Goal: Task Accomplishment & Management: Complete application form

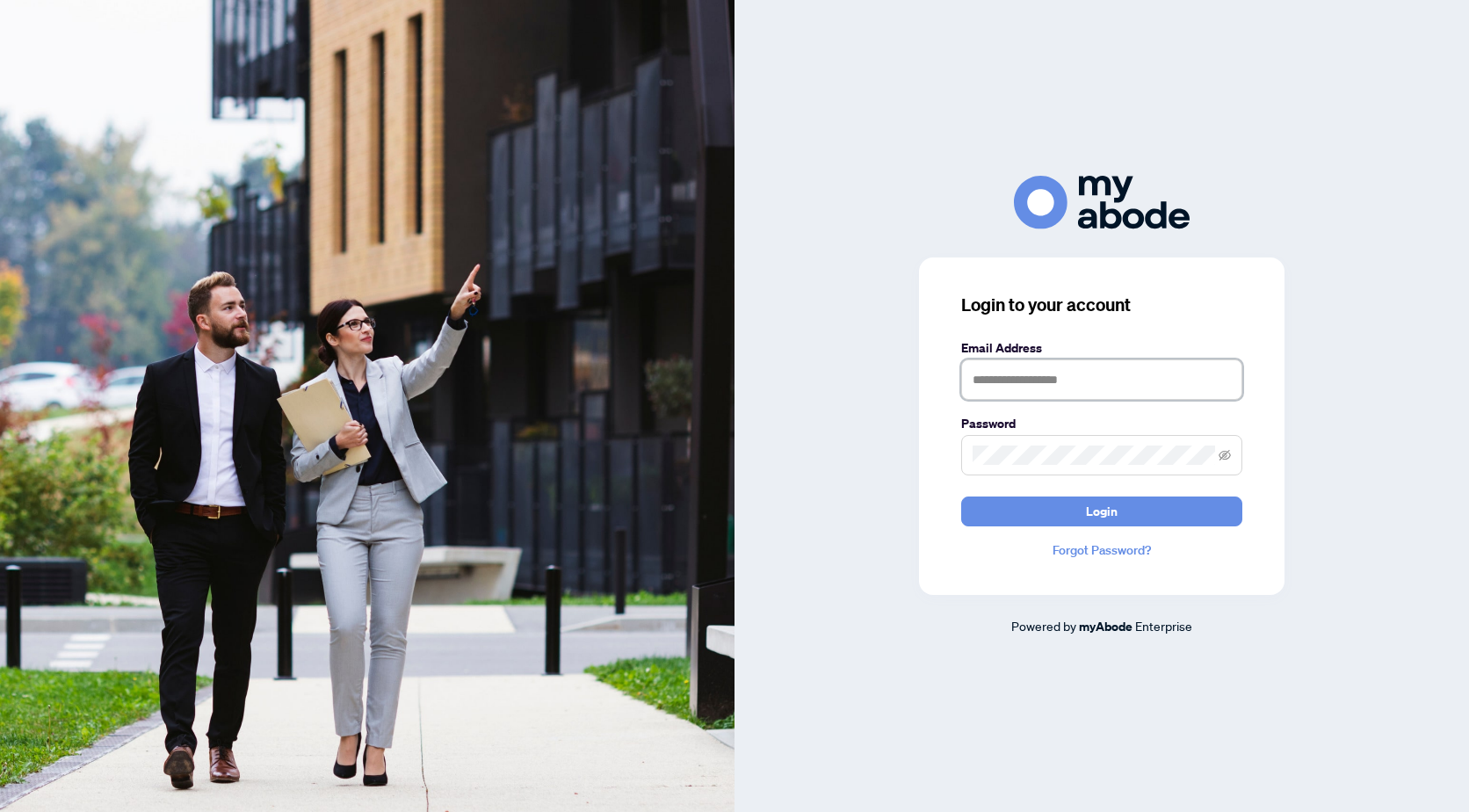
click at [1074, 369] on input "text" at bounding box center [1102, 379] width 281 height 40
type input "**********"
click at [961, 496] on button "Login" at bounding box center [1102, 511] width 281 height 30
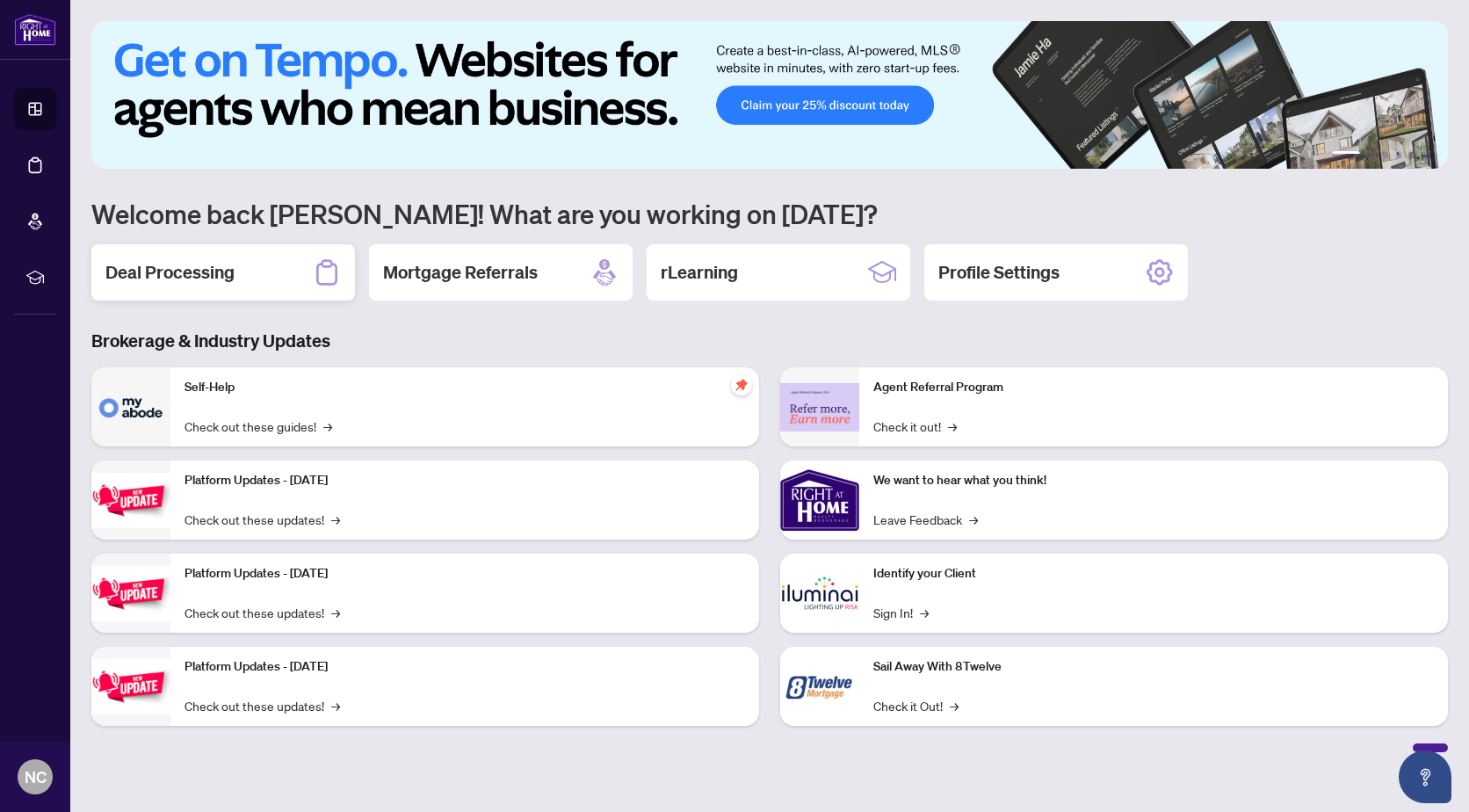
click at [188, 271] on h2 "Deal Processing" at bounding box center [171, 273] width 129 height 24
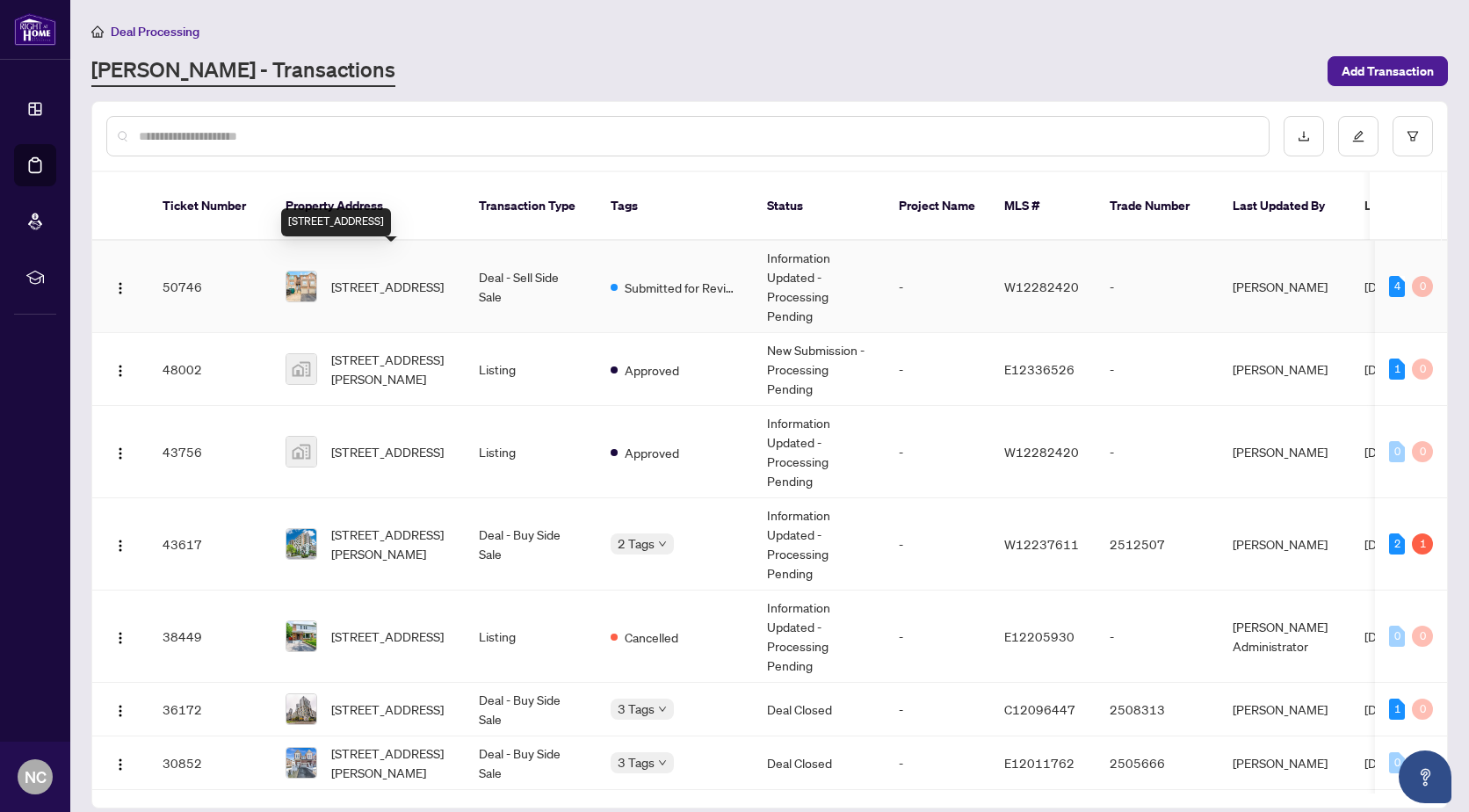
click at [389, 276] on span "[STREET_ADDRESS]" at bounding box center [388, 286] width 112 height 20
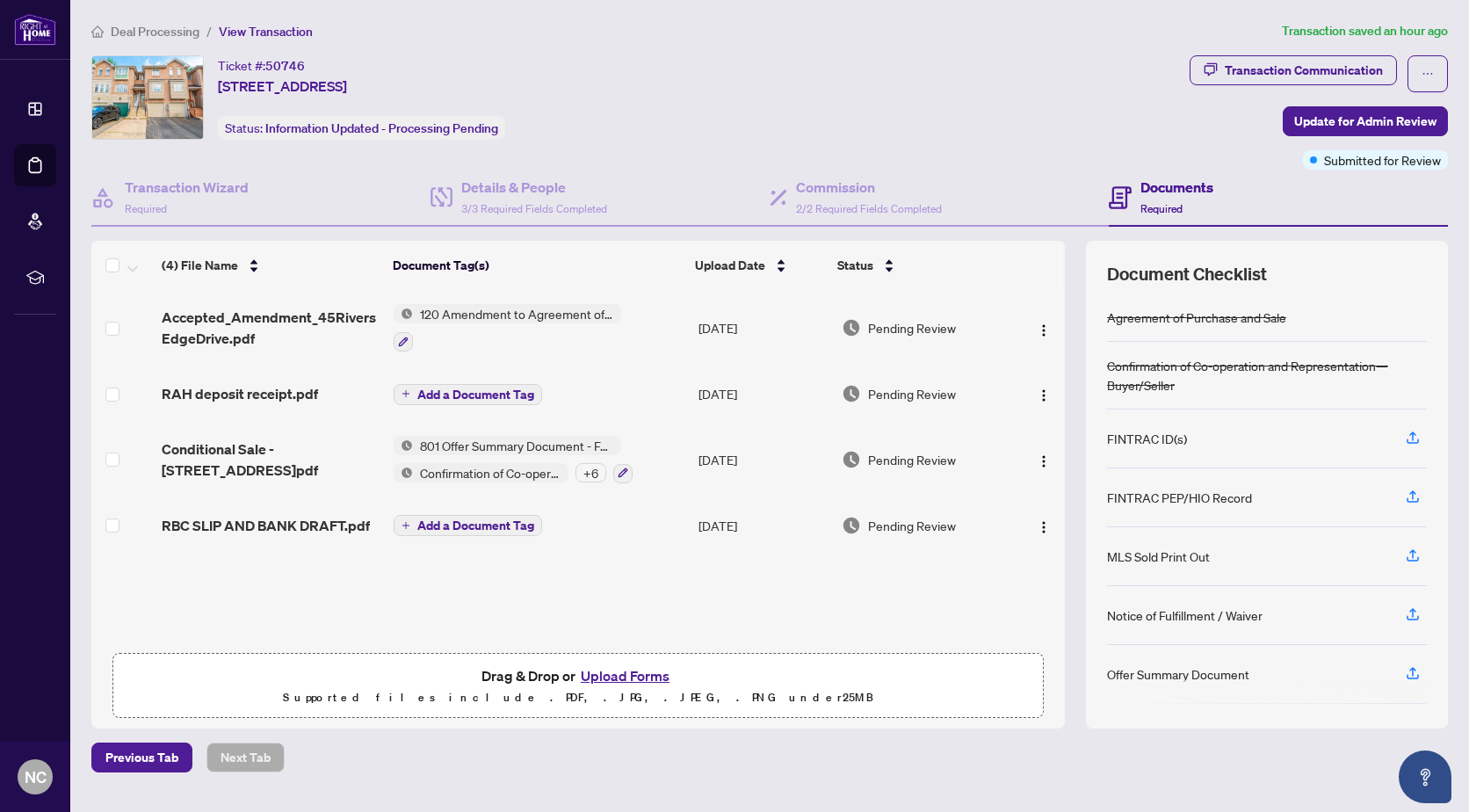
click at [614, 672] on button "Upload Forms" at bounding box center [625, 675] width 99 height 22
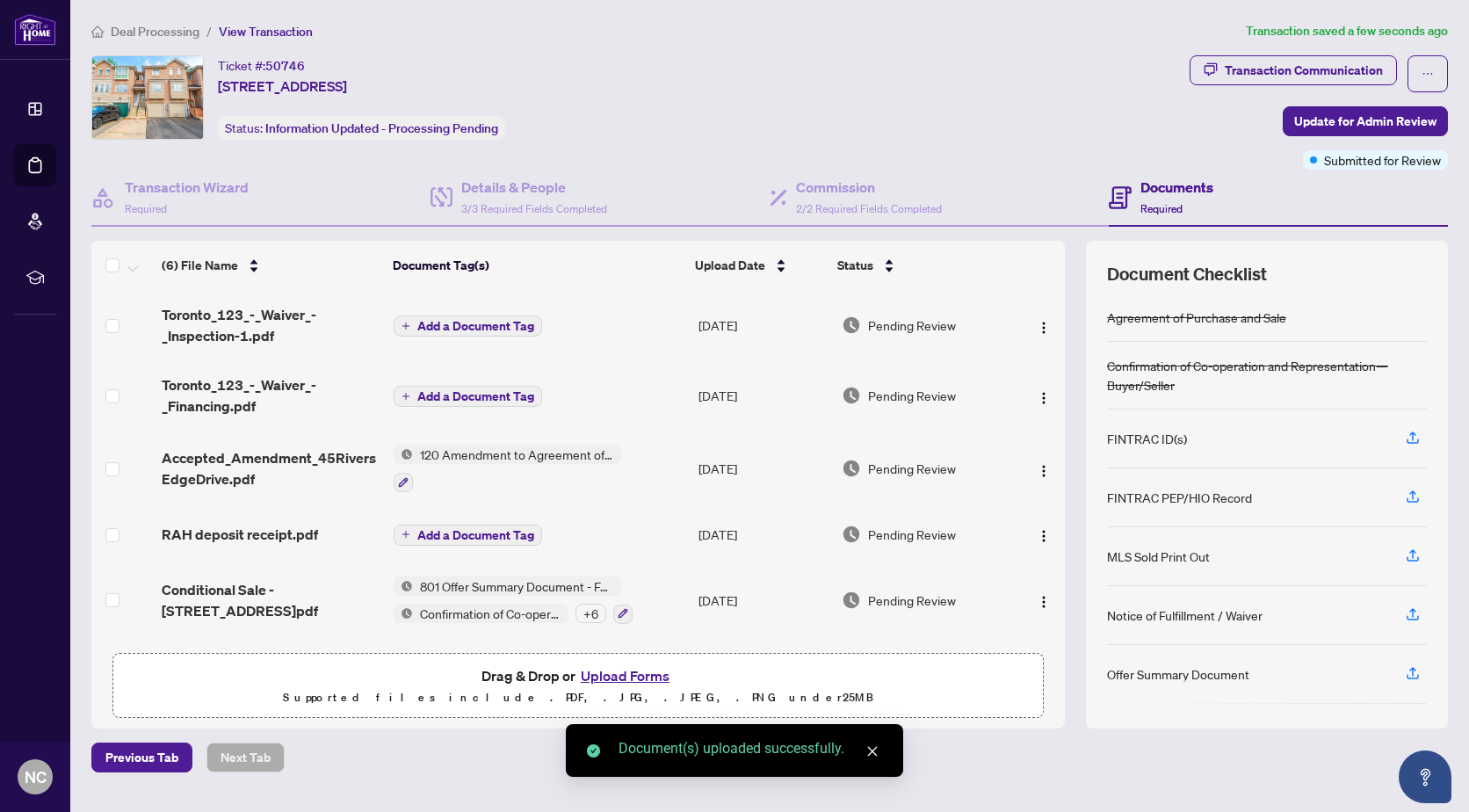
click at [467, 390] on span "Add a Document Tag" at bounding box center [476, 395] width 117 height 12
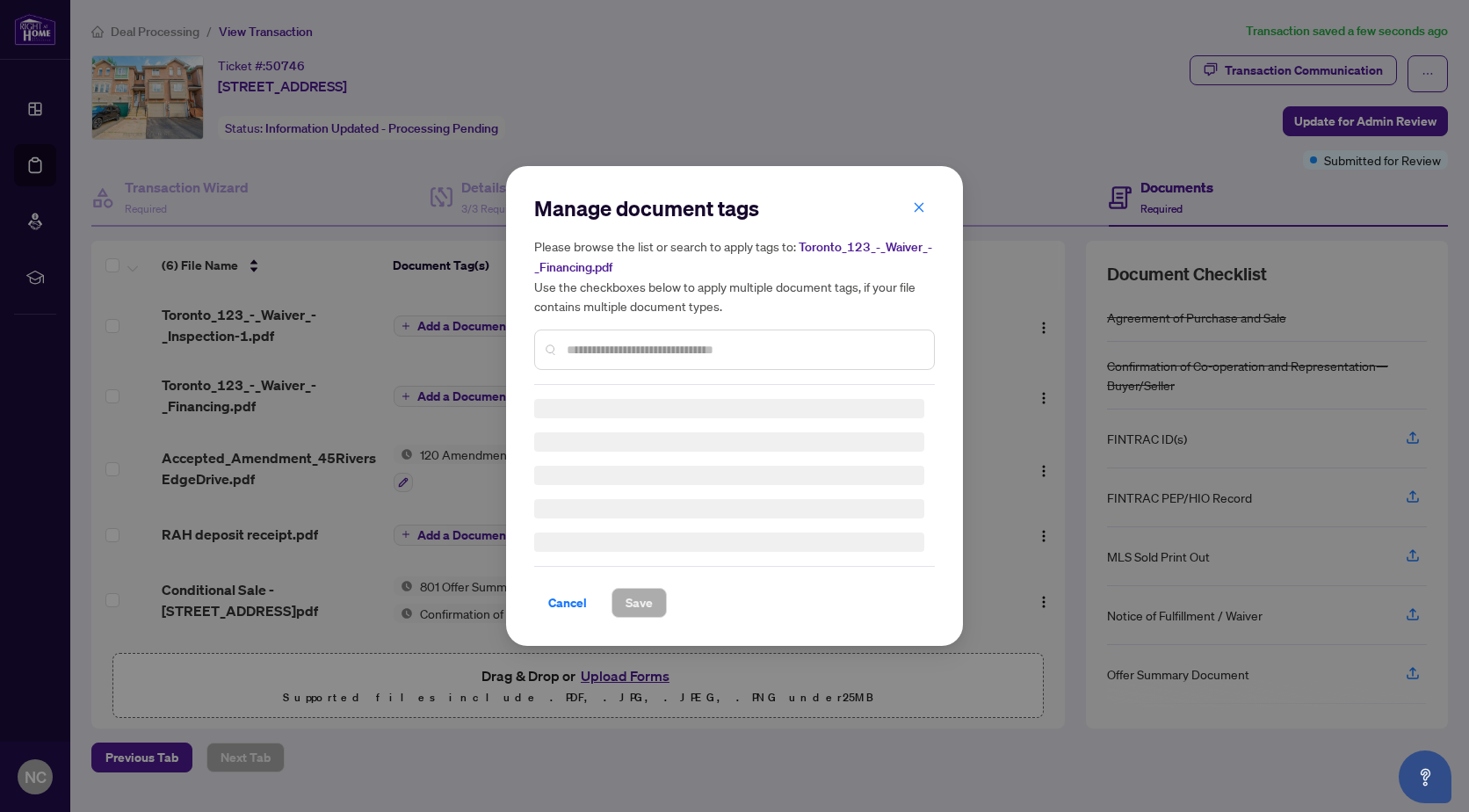
click at [616, 347] on input "text" at bounding box center [743, 349] width 353 height 20
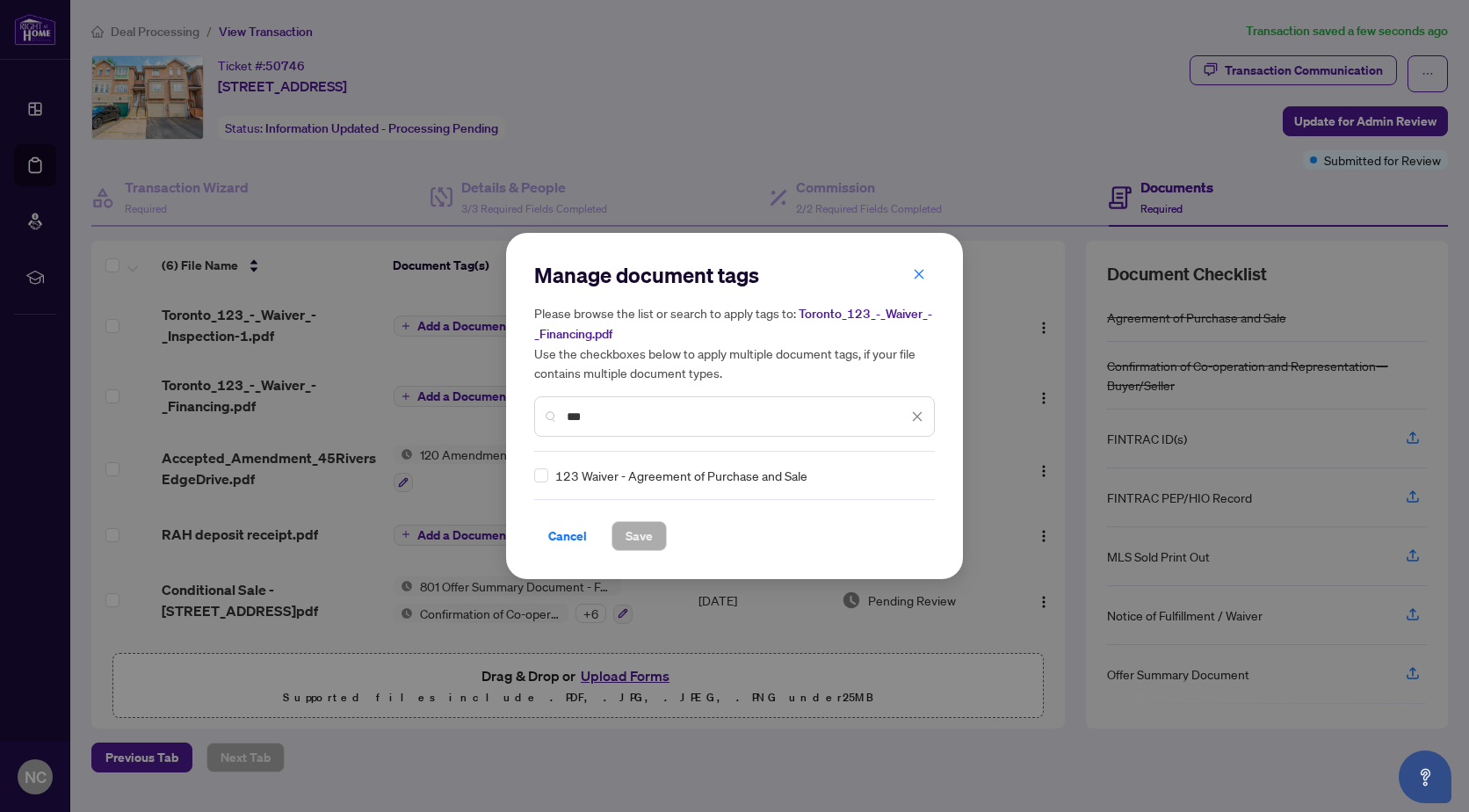
type input "***"
click at [645, 535] on span "Save" at bounding box center [639, 536] width 27 height 28
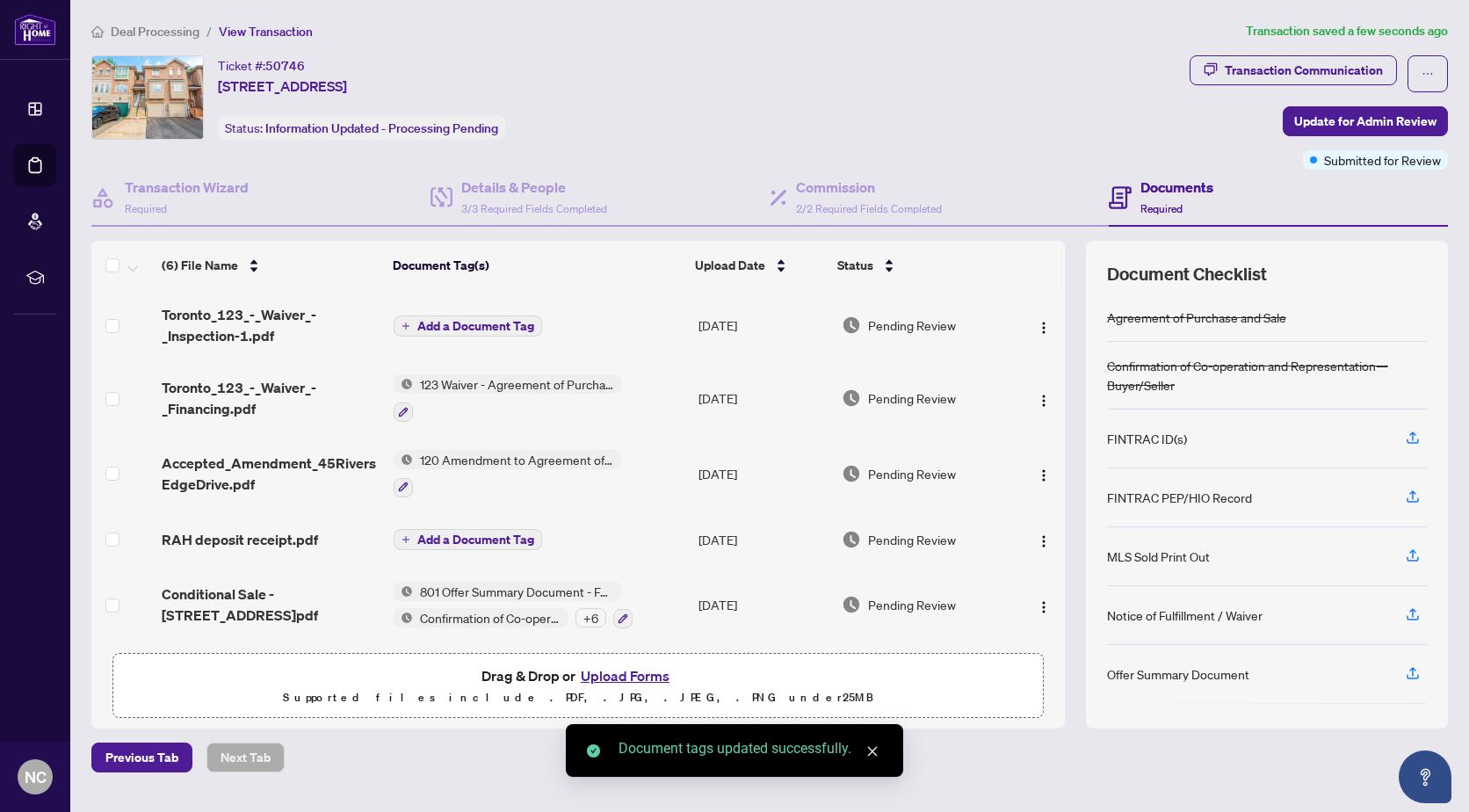
click at [499, 324] on span "Add a Document Tag" at bounding box center [476, 325] width 117 height 12
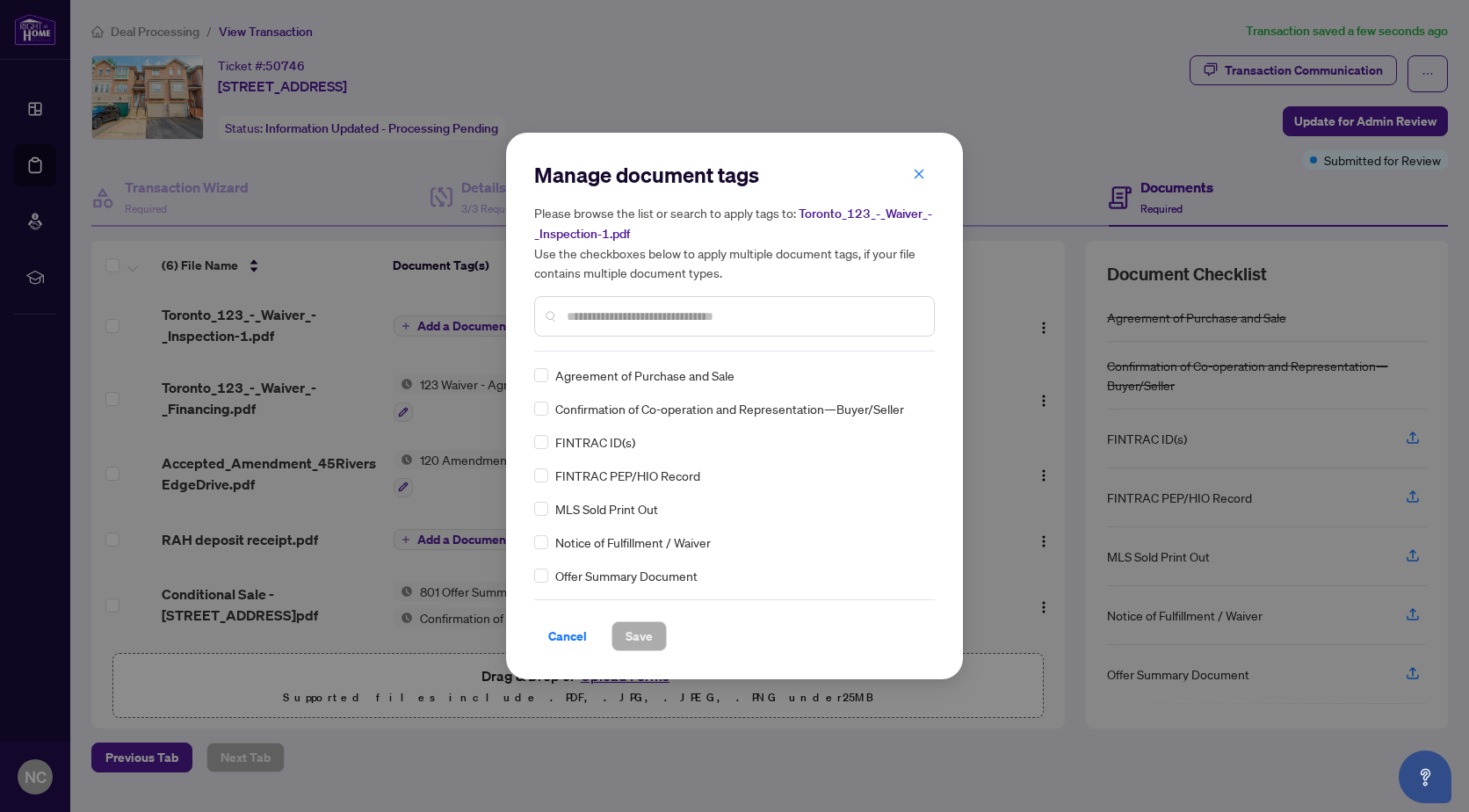
click at [616, 346] on div "Manage document tags Please browse the list or search to apply tags to: Toronto…" at bounding box center [734, 257] width 401 height 191
click at [617, 297] on div at bounding box center [734, 316] width 401 height 40
click at [617, 320] on input "text" at bounding box center [743, 316] width 353 height 20
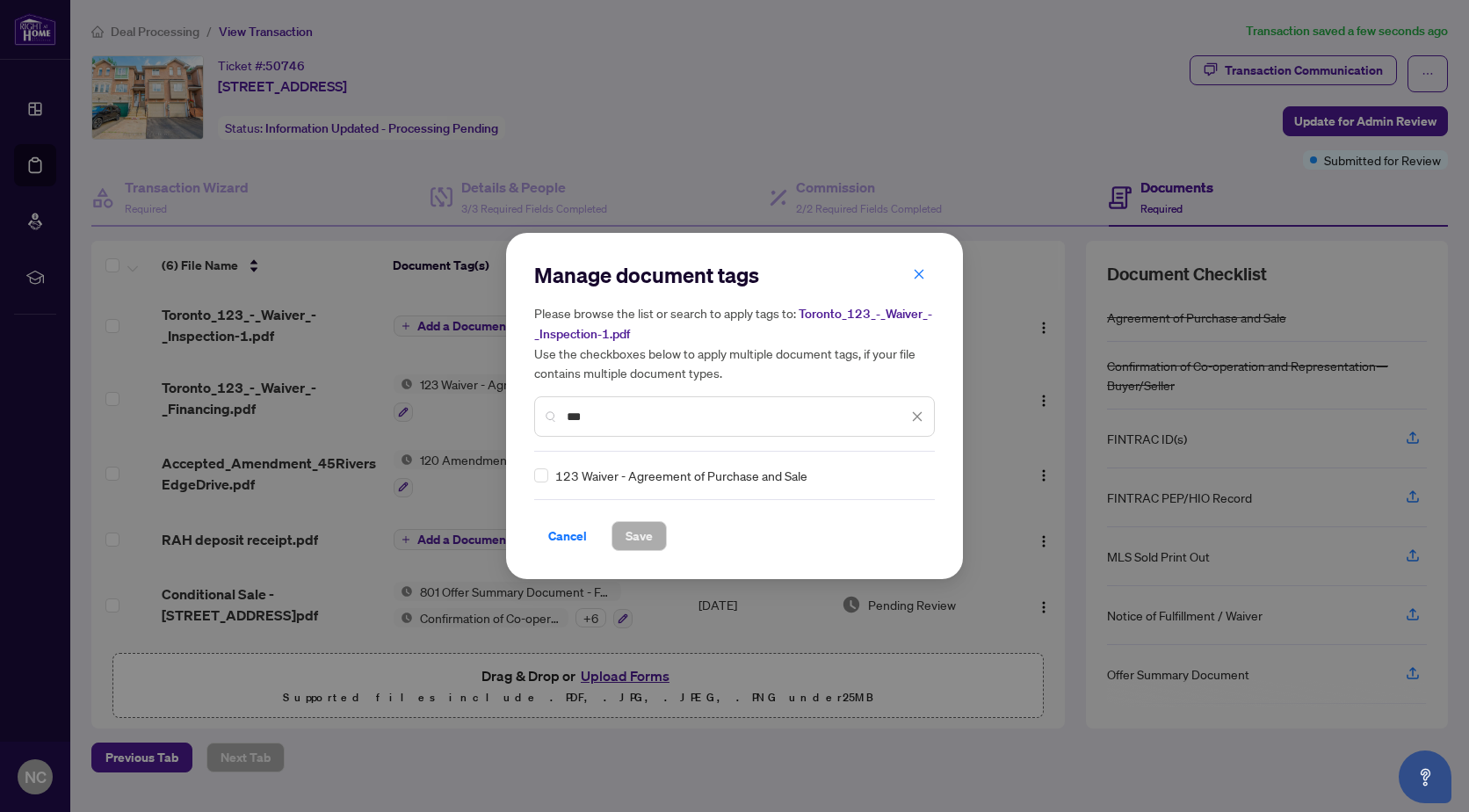
type input "***"
click at [629, 533] on span "Save" at bounding box center [639, 536] width 27 height 28
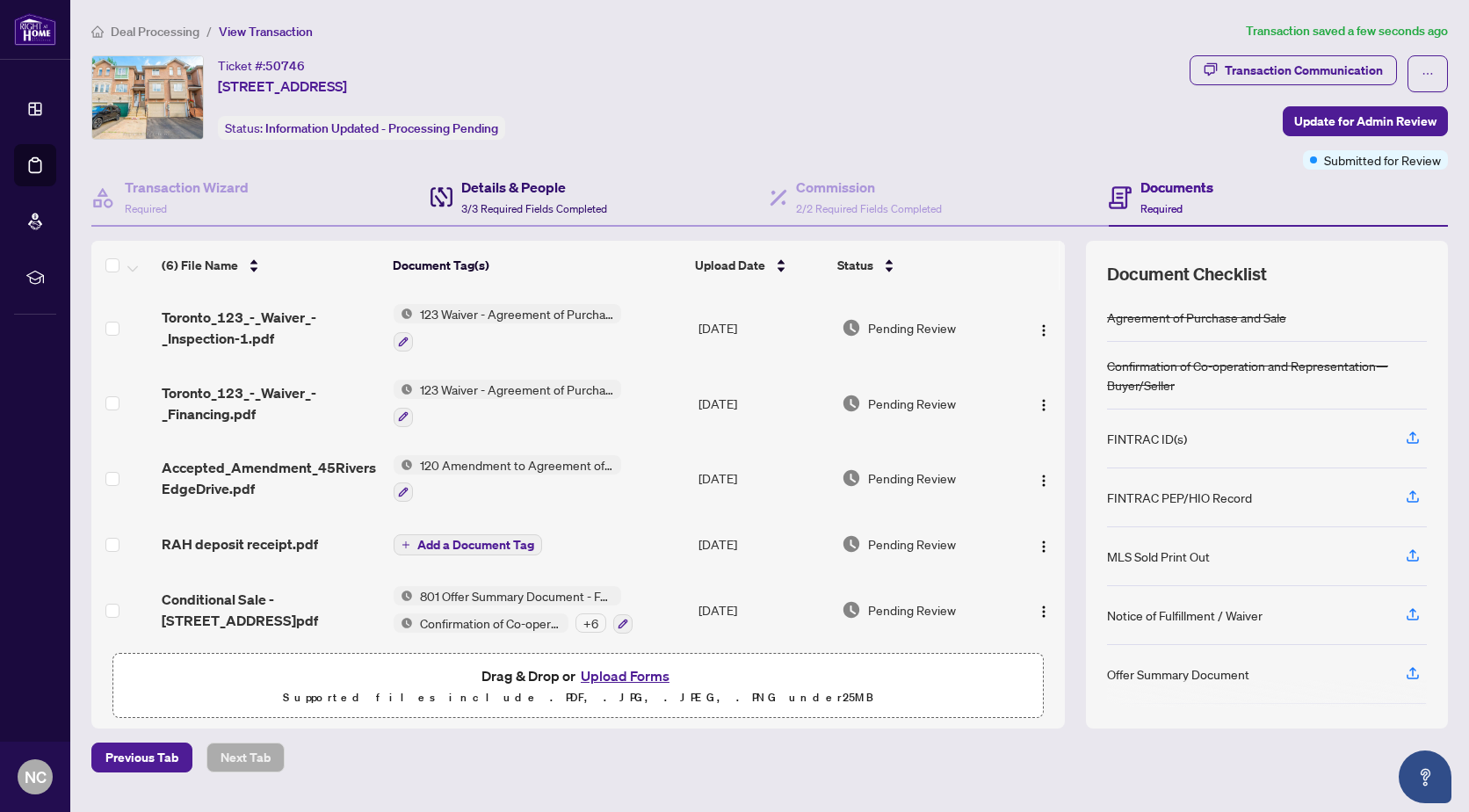
click at [532, 195] on h4 "Details & People" at bounding box center [534, 187] width 146 height 22
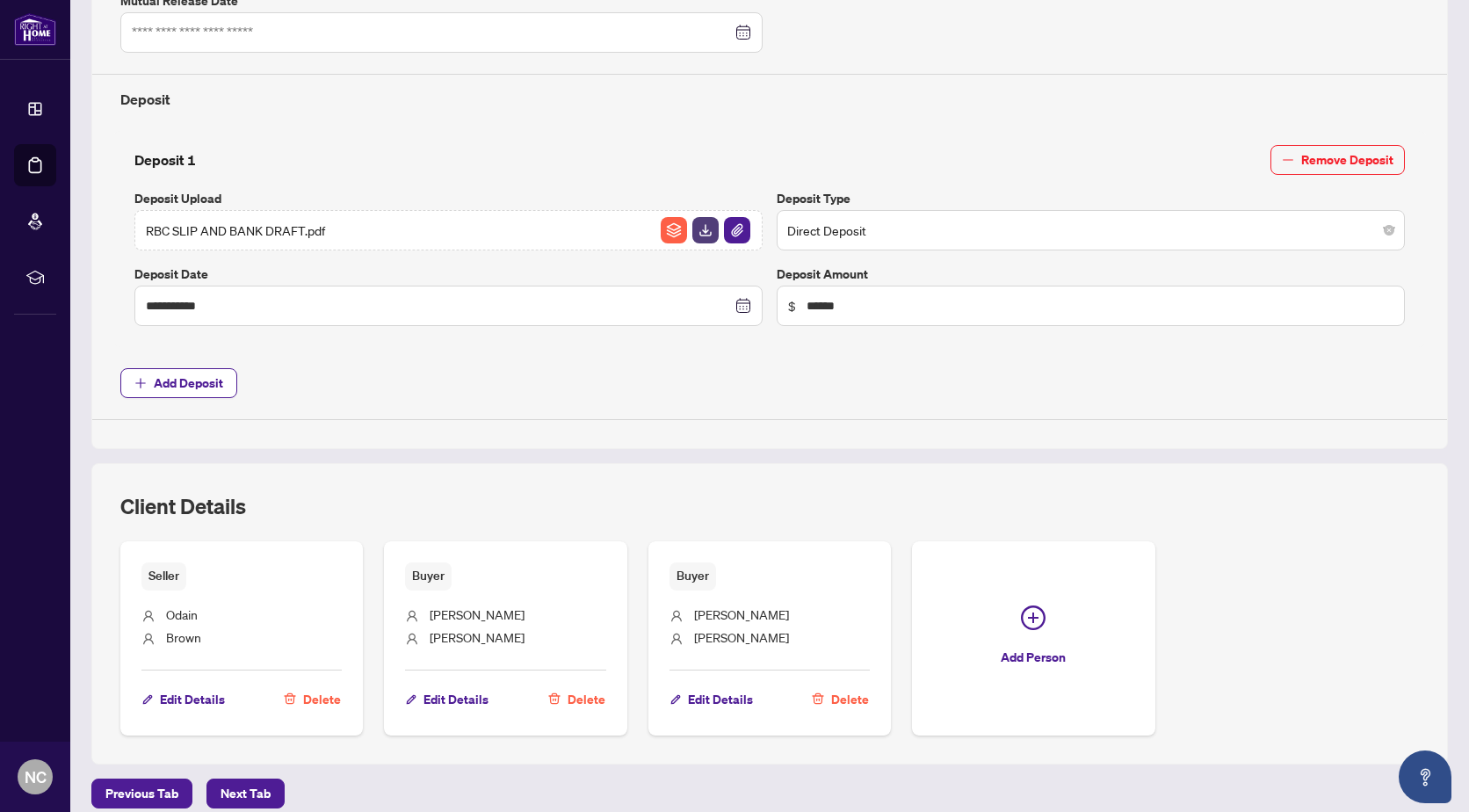
scroll to position [674, 0]
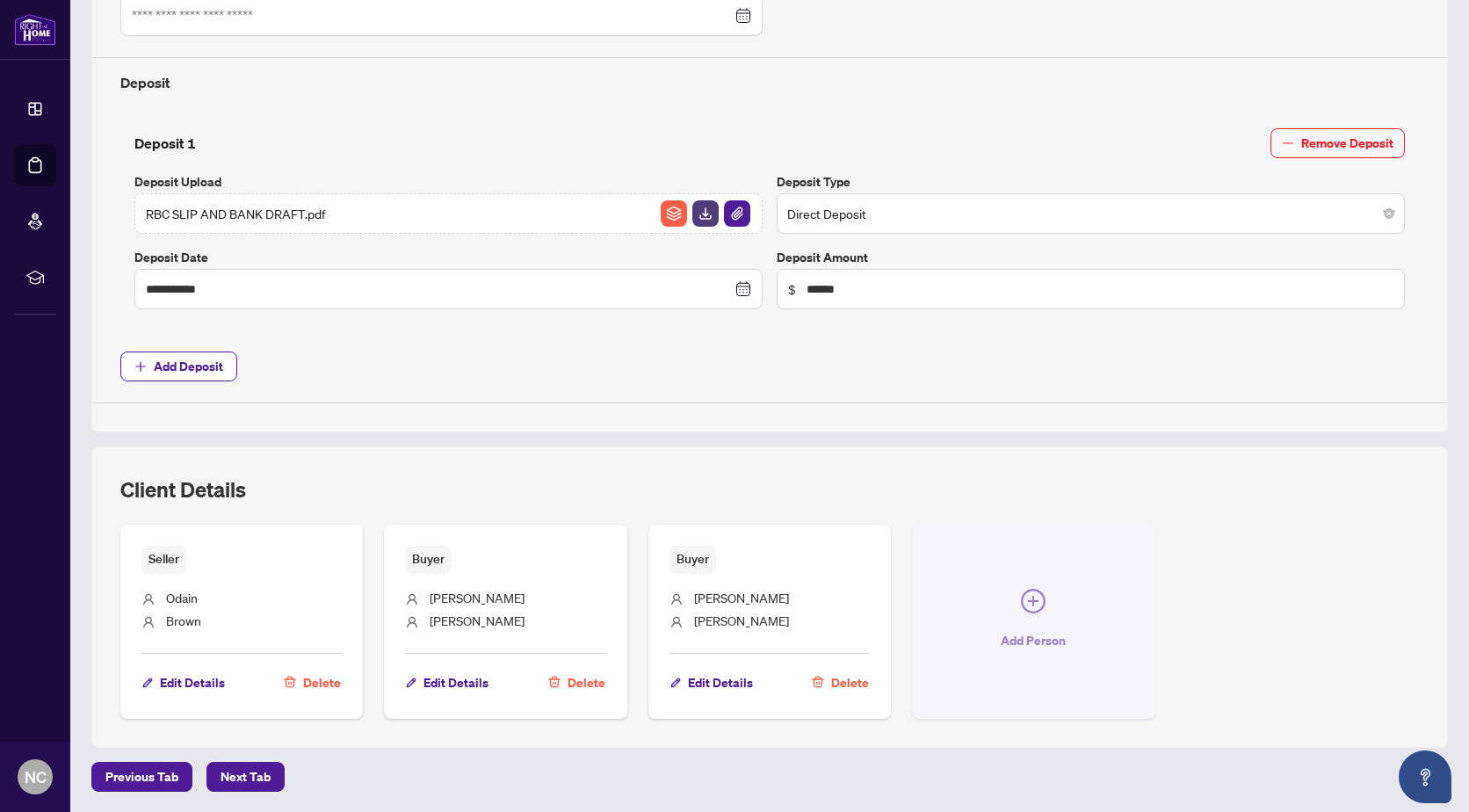
click at [1030, 598] on icon "plus-circle" at bounding box center [1033, 600] width 24 height 24
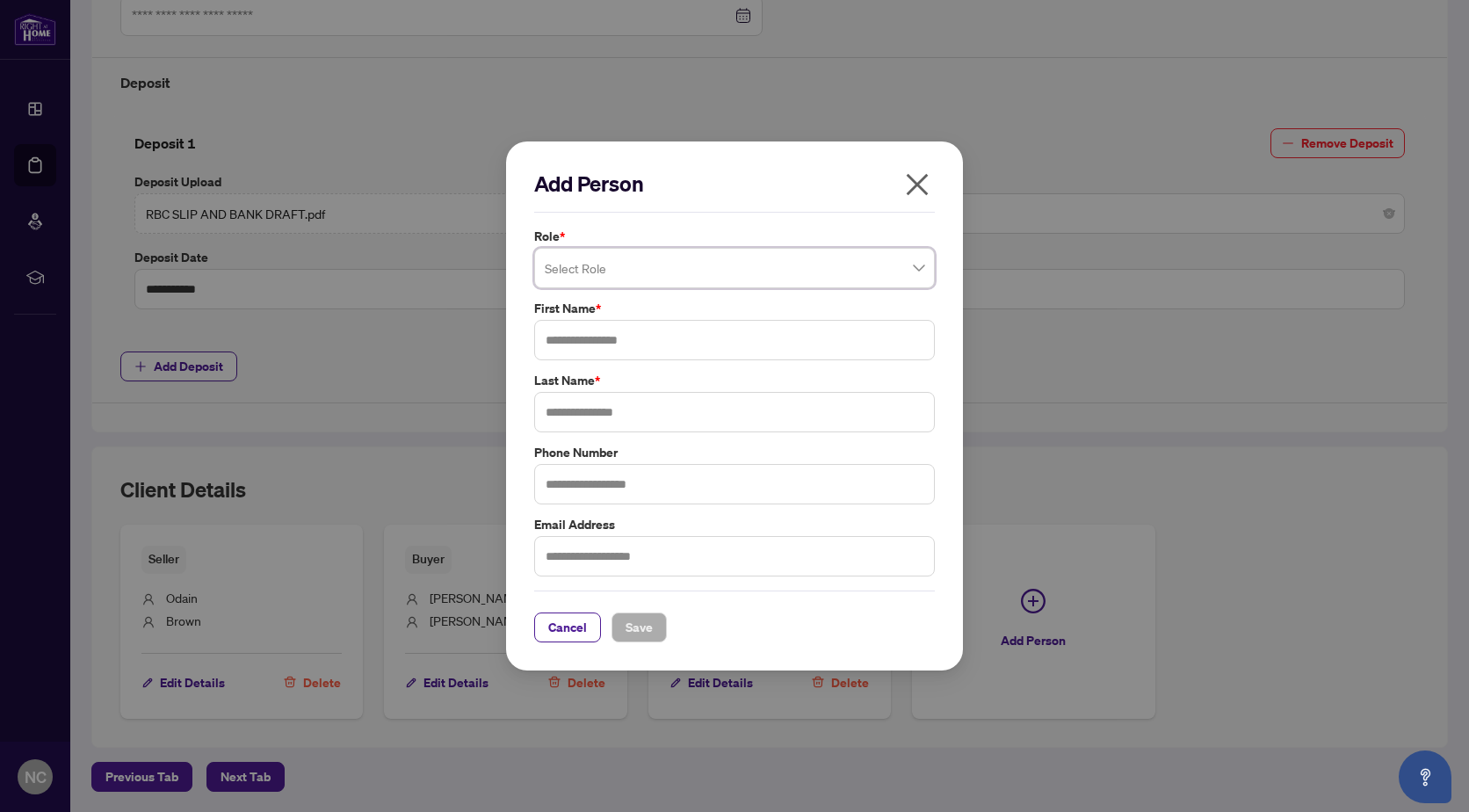
click at [917, 267] on span at bounding box center [734, 268] width 379 height 34
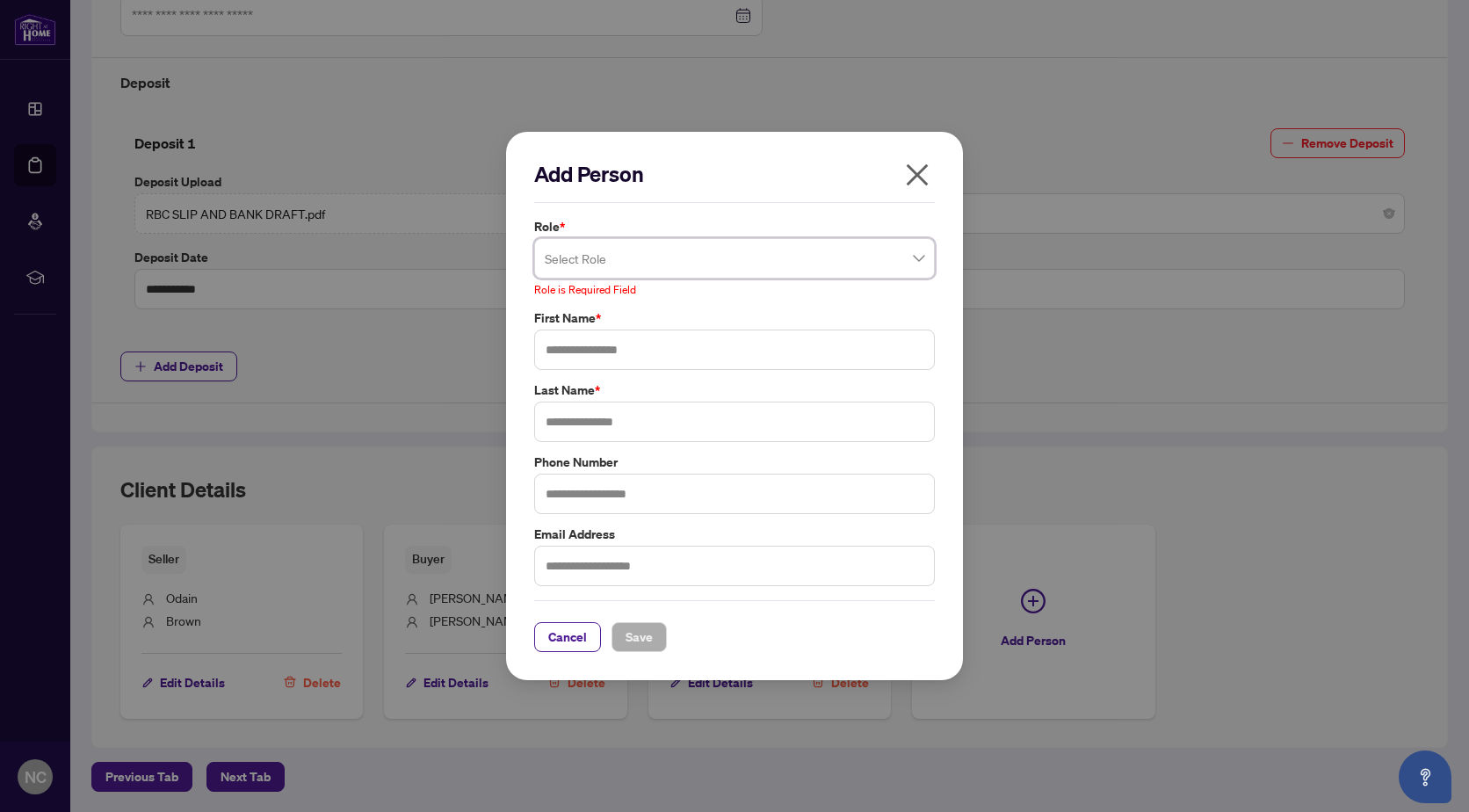
click at [920, 178] on icon "close" at bounding box center [917, 175] width 28 height 28
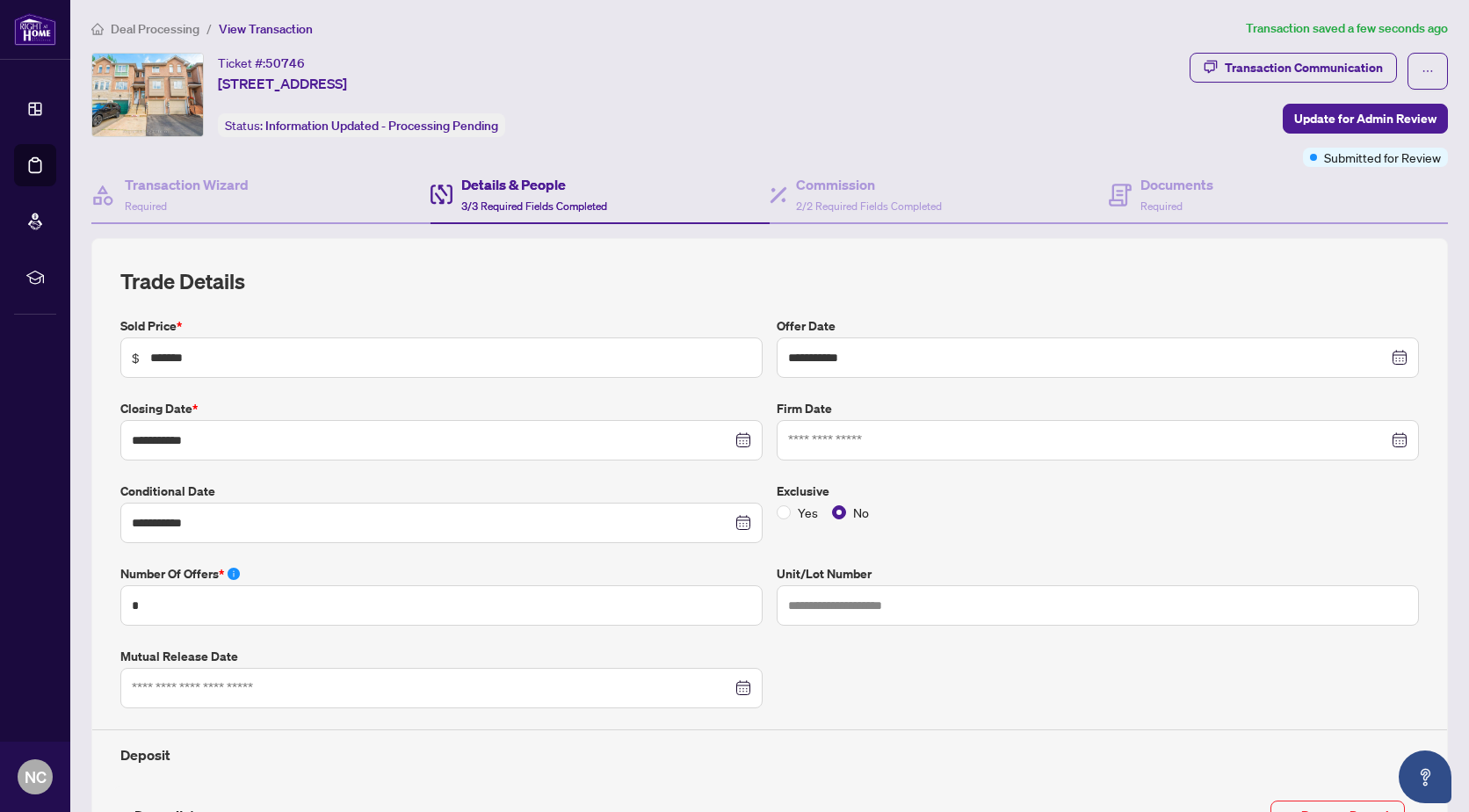
scroll to position [0, 0]
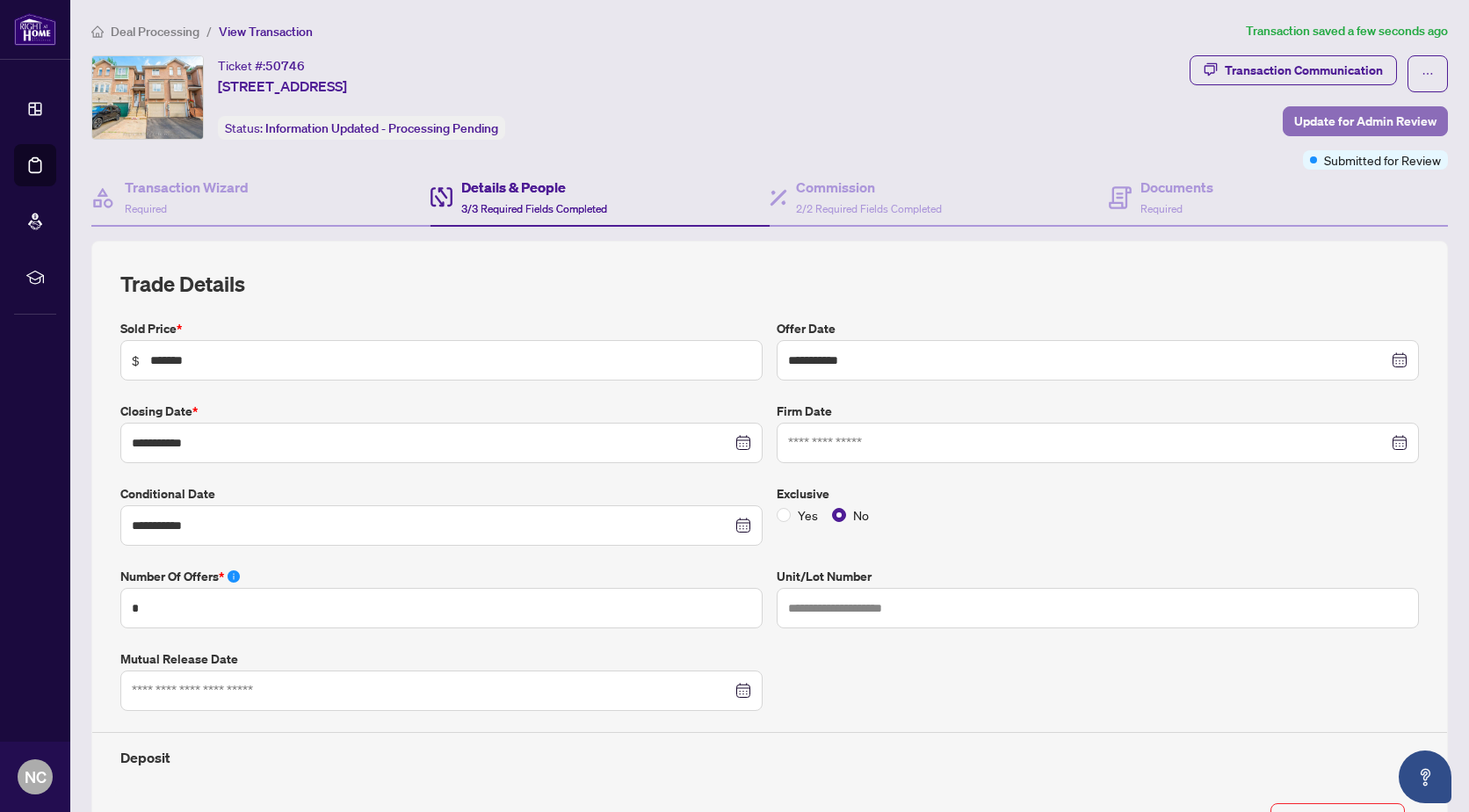
click at [1334, 114] on span "Update for Admin Review" at bounding box center [1366, 121] width 142 height 28
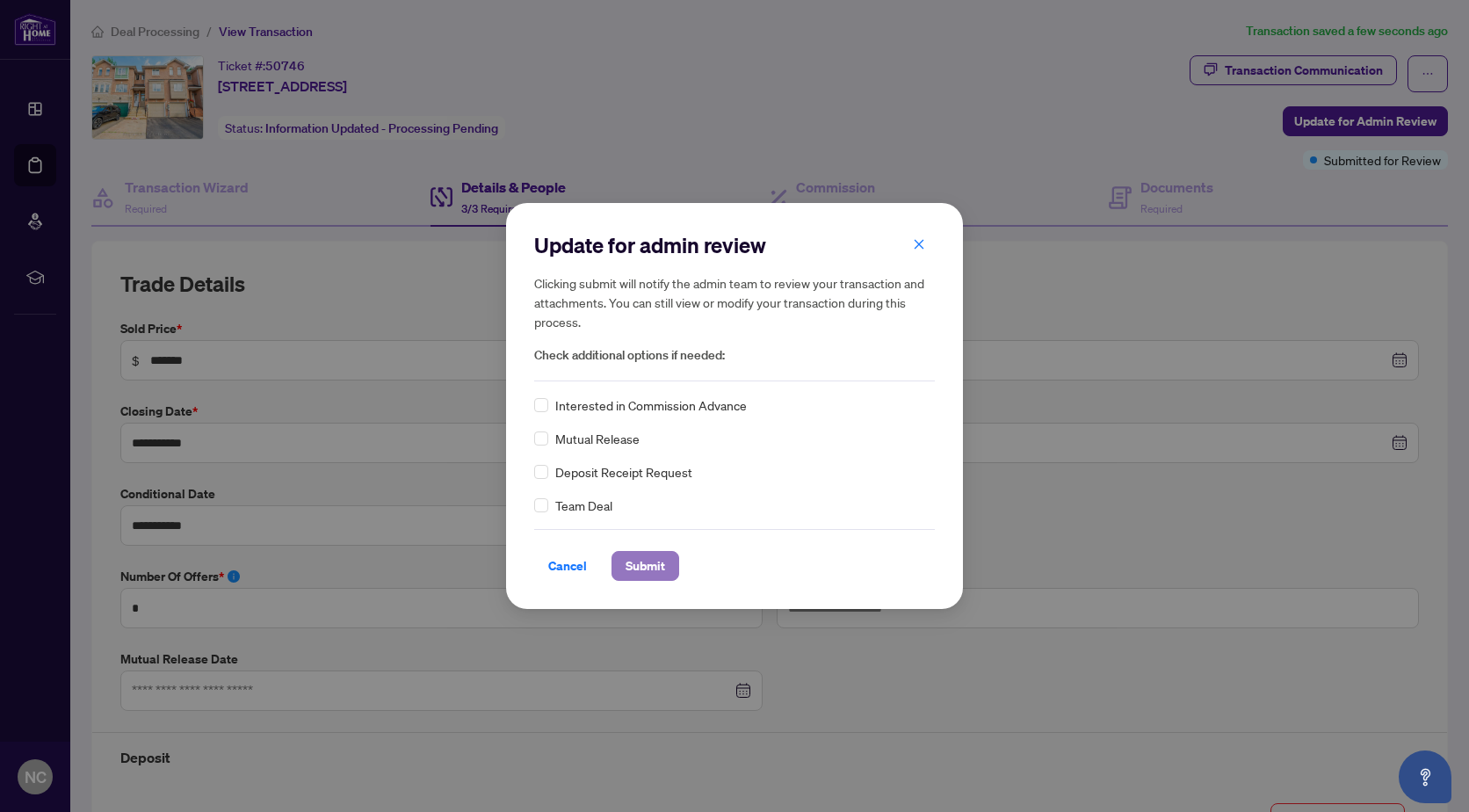
click at [662, 566] on span "Submit" at bounding box center [645, 566] width 39 height 28
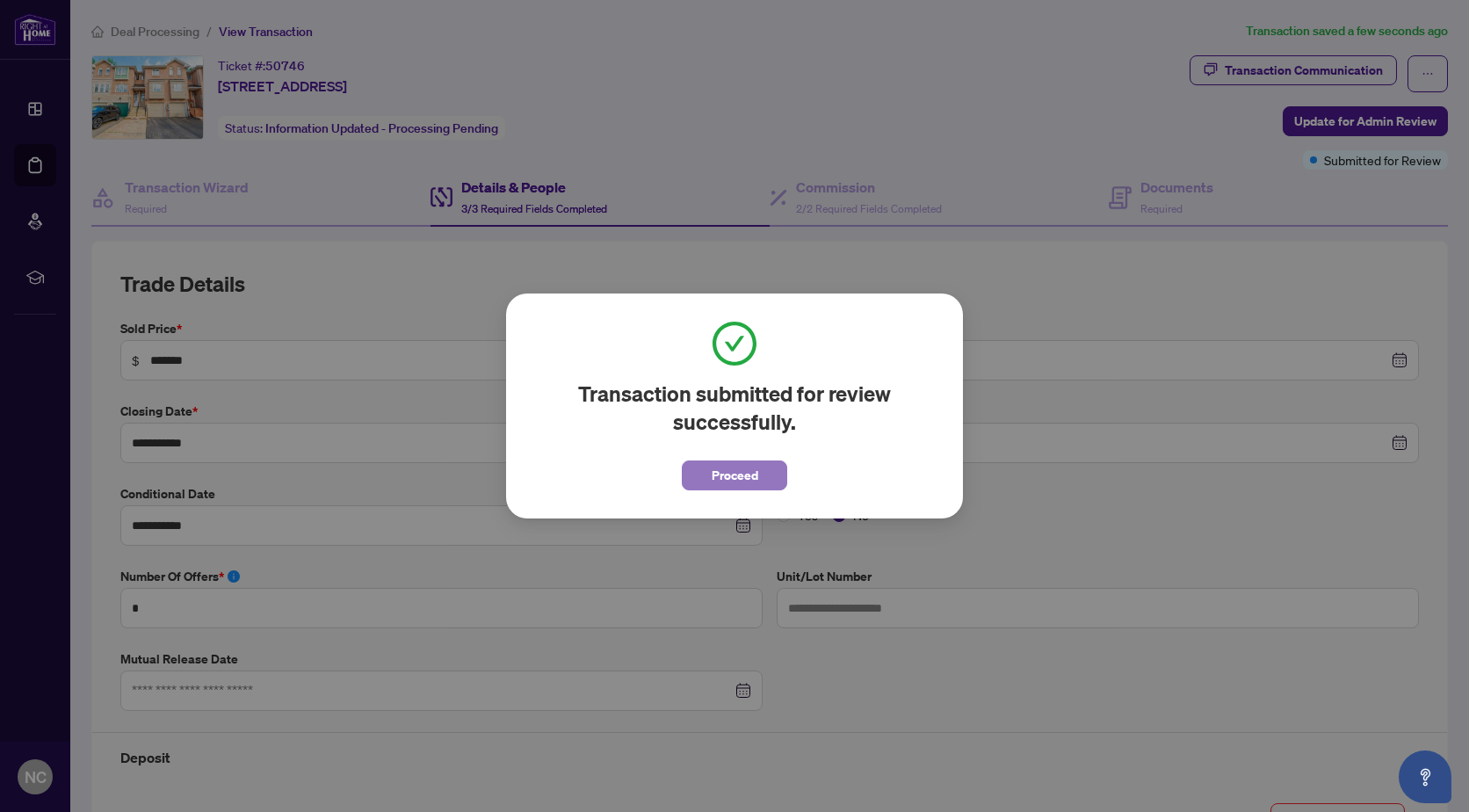
click at [758, 469] on span "Proceed" at bounding box center [735, 475] width 47 height 28
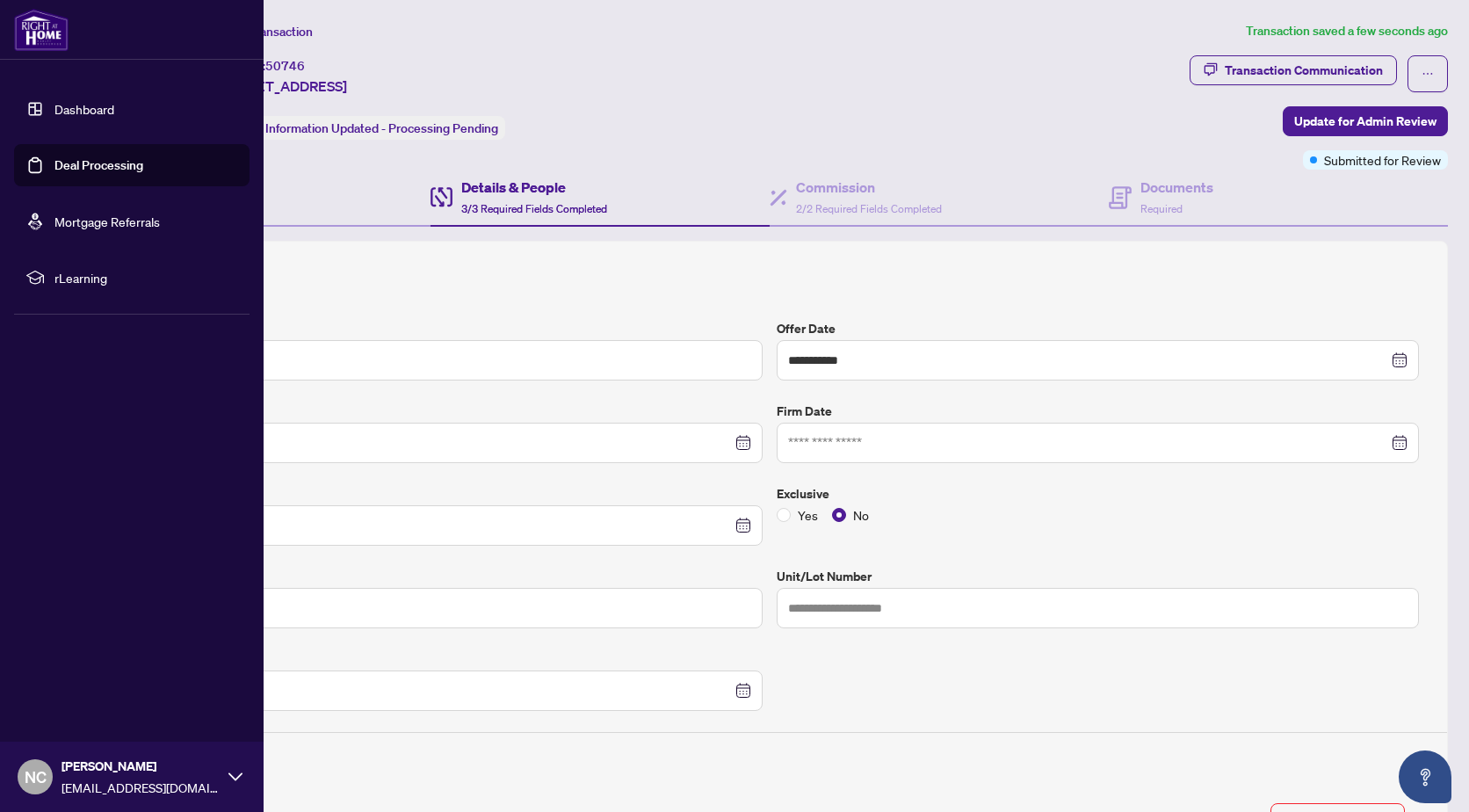
click at [241, 768] on div "NC [PERSON_NAME] [PERSON_NAME][EMAIL_ADDRESS][DOMAIN_NAME]" at bounding box center [131, 776] width 263 height 70
click at [82, 671] on span "Logout" at bounding box center [70, 672] width 39 height 28
